Goal: Task Accomplishment & Management: Manage account settings

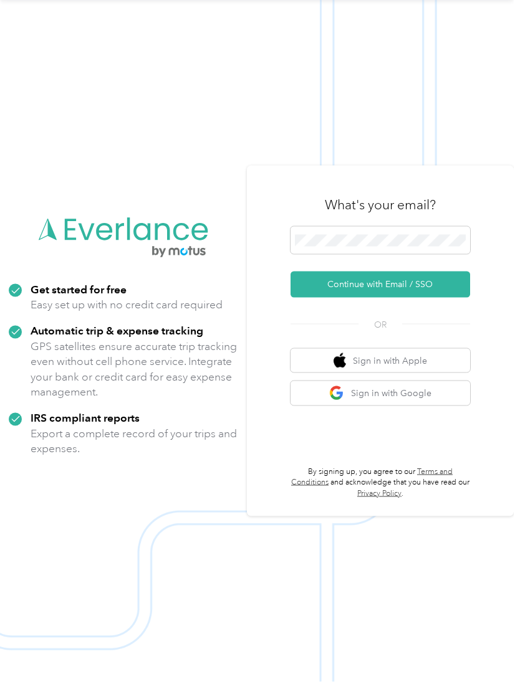
scroll to position [102, 0]
click at [386, 272] on button "Continue with Email / SSO" at bounding box center [379, 285] width 179 height 26
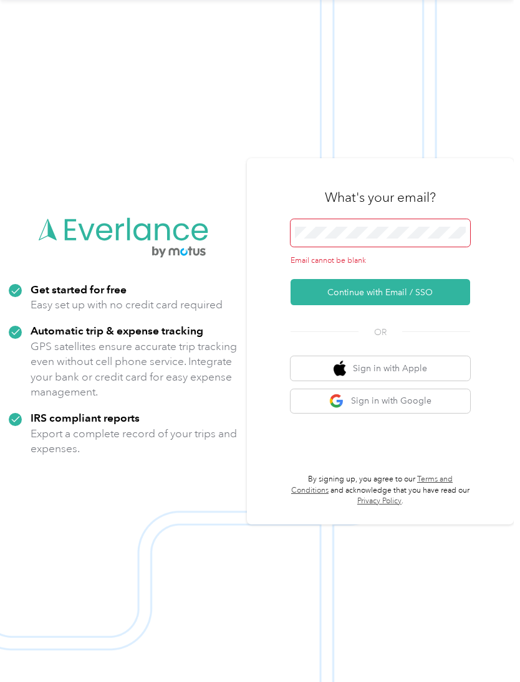
click at [470, 389] on button "Sign in with Google" at bounding box center [379, 401] width 179 height 24
